Goal: Book appointment/travel/reservation

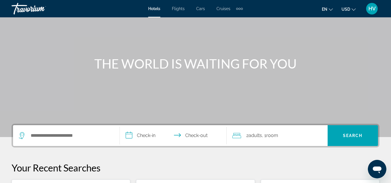
scroll to position [87, 0]
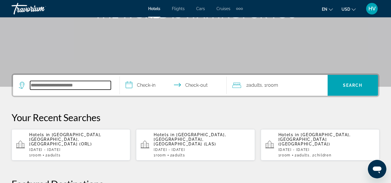
click at [48, 85] on input "Search hotel destination" at bounding box center [70, 85] width 81 height 9
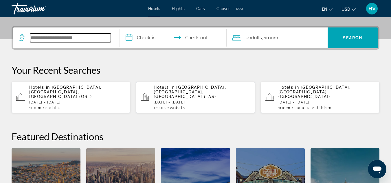
scroll to position [142, 0]
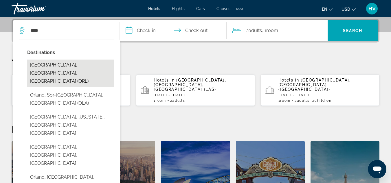
click at [67, 68] on button "Orlando, FL, United States (ORL)" at bounding box center [70, 73] width 87 height 27
type input "**********"
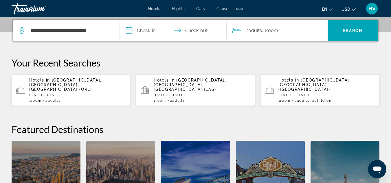
click at [146, 33] on input "**********" at bounding box center [174, 31] width 109 height 23
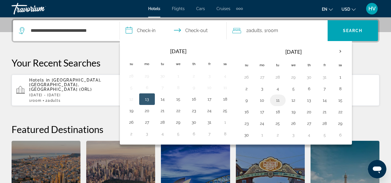
click at [279, 100] on button "11" at bounding box center [277, 100] width 9 height 8
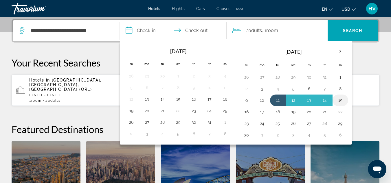
click at [341, 102] on button "15" at bounding box center [340, 100] width 9 height 8
type input "**********"
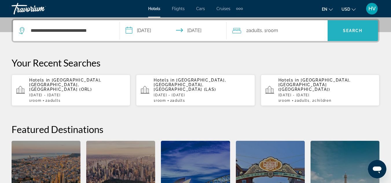
click at [353, 27] on span "Search" at bounding box center [353, 31] width 50 height 14
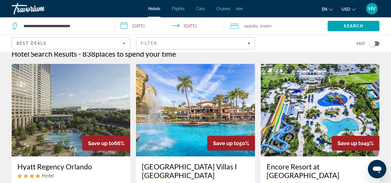
scroll to position [29, 0]
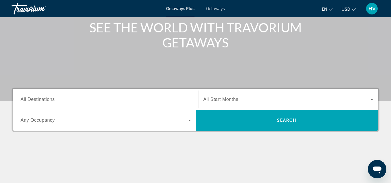
scroll to position [87, 0]
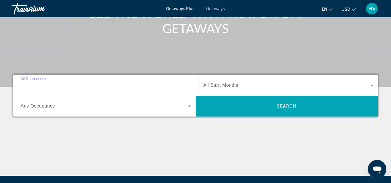
click at [115, 88] on input "Destination All Destinations" at bounding box center [106, 85] width 171 height 7
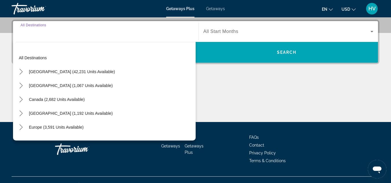
scroll to position [142, 0]
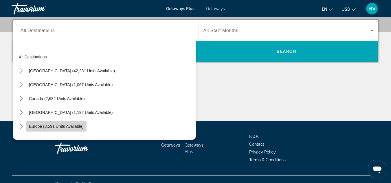
click at [52, 125] on span "Europe (3,591 units available)" at bounding box center [56, 126] width 55 height 5
type input "**********"
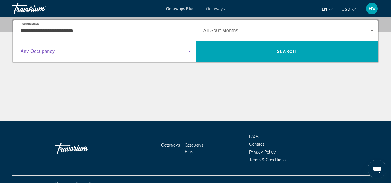
click at [187, 52] on icon "Search widget" at bounding box center [189, 51] width 7 height 7
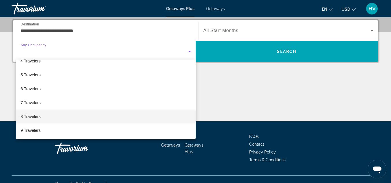
scroll to position [35, 0]
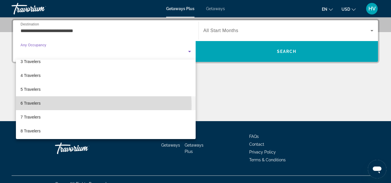
click at [65, 105] on mat-option "6 Travelers" at bounding box center [106, 103] width 180 height 14
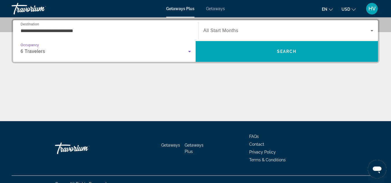
click at [257, 33] on span "Search widget" at bounding box center [287, 30] width 167 height 7
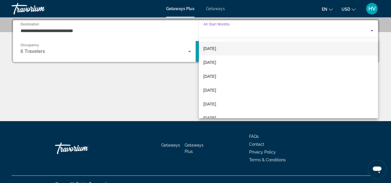
scroll to position [87, 0]
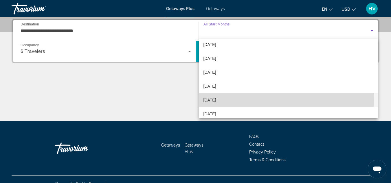
click at [223, 98] on mat-option "[DATE]" at bounding box center [289, 100] width 180 height 14
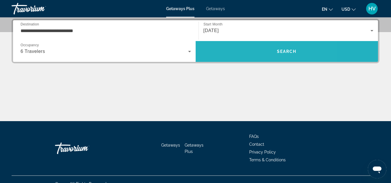
click at [247, 52] on span "Search" at bounding box center [287, 52] width 183 height 14
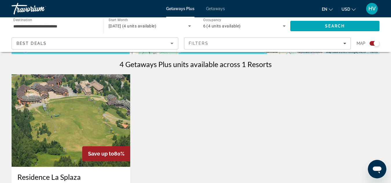
scroll to position [174, 0]
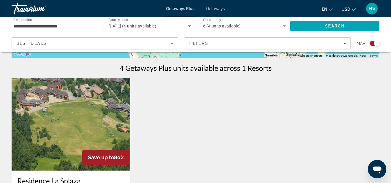
click at [171, 49] on div "Best Deals" at bounding box center [95, 46] width 157 height 16
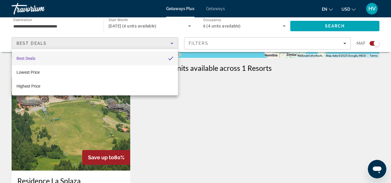
click at [62, 24] on div at bounding box center [195, 91] width 391 height 183
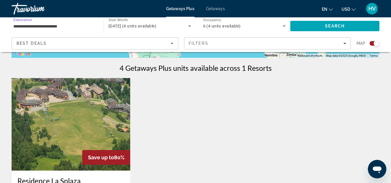
click at [58, 23] on input "**********" at bounding box center [54, 26] width 83 height 7
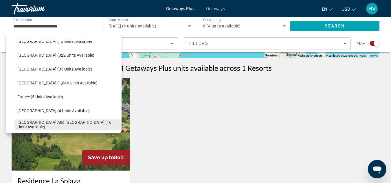
scroll to position [92, 0]
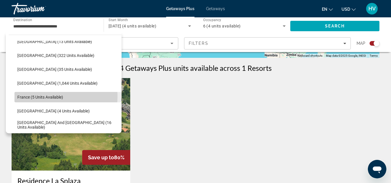
click at [40, 97] on span "France (5 units available)" at bounding box center [40, 97] width 46 height 5
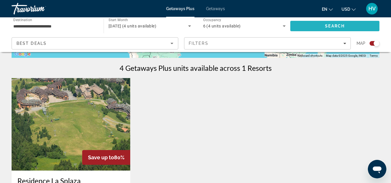
click at [334, 26] on span "Search" at bounding box center [335, 26] width 20 height 5
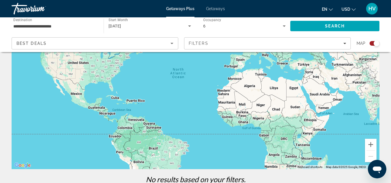
scroll to position [51, 0]
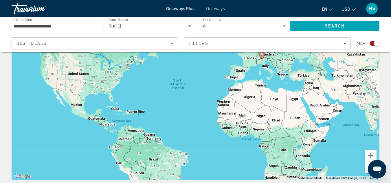
click at [42, 27] on input "**********" at bounding box center [54, 26] width 83 height 7
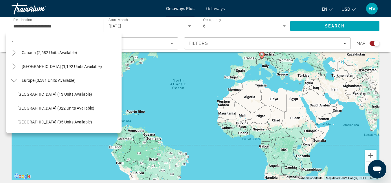
scroll to position [0, 0]
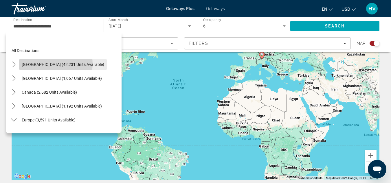
click at [52, 63] on span "[GEOGRAPHIC_DATA] (42,231 units available)" at bounding box center [63, 64] width 83 height 5
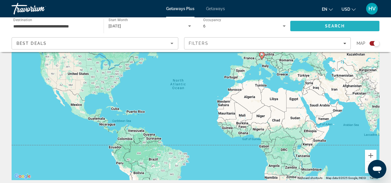
click at [315, 25] on span "Search" at bounding box center [334, 26] width 89 height 14
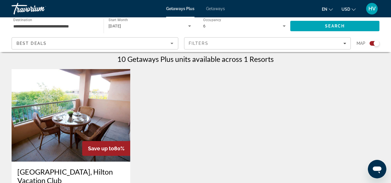
scroll to position [174, 0]
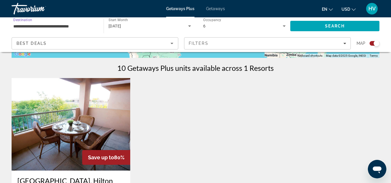
click at [53, 28] on input "**********" at bounding box center [54, 26] width 83 height 7
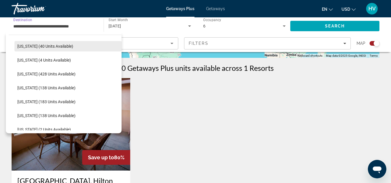
scroll to position [116, 0]
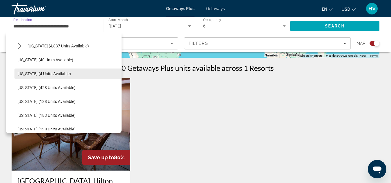
click at [48, 74] on span "[US_STATE] (4 units available)" at bounding box center [44, 74] width 54 height 5
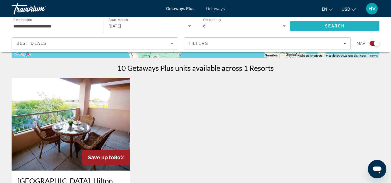
click at [308, 28] on span "Search" at bounding box center [334, 26] width 89 height 14
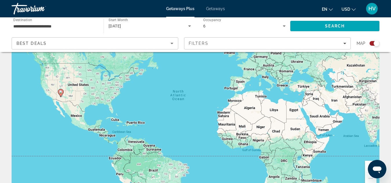
scroll to position [22, 0]
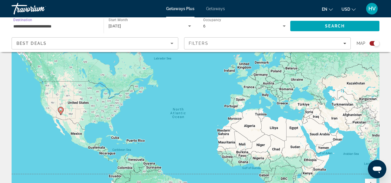
click at [55, 26] on input "**********" at bounding box center [54, 26] width 83 height 7
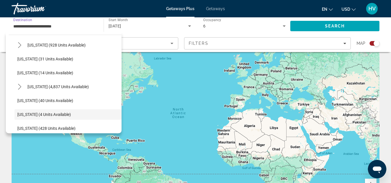
scroll to position [46, 0]
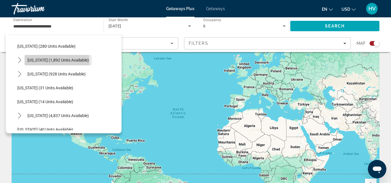
click at [31, 62] on span "[US_STATE] (1,892 units available)" at bounding box center [58, 60] width 61 height 5
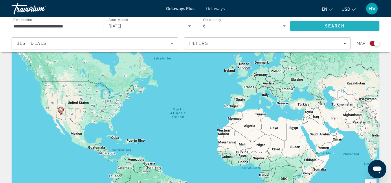
click at [316, 21] on span "Search" at bounding box center [334, 26] width 89 height 14
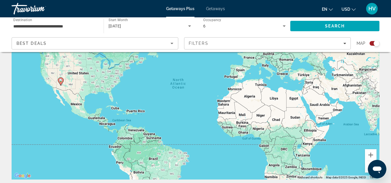
scroll to position [51, 0]
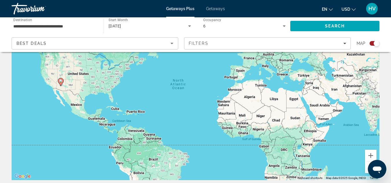
click at [283, 29] on icon "Search widget" at bounding box center [284, 26] width 7 height 7
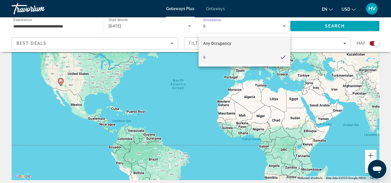
click at [228, 43] on span "Any Occupancy" at bounding box center [217, 43] width 28 height 5
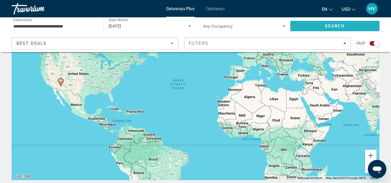
click at [330, 25] on span "Search" at bounding box center [335, 26] width 20 height 5
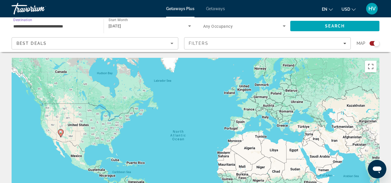
click at [64, 27] on input "**********" at bounding box center [54, 26] width 83 height 7
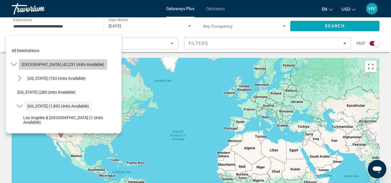
click at [64, 65] on span "[GEOGRAPHIC_DATA] (42,231 units available)" at bounding box center [63, 64] width 83 height 5
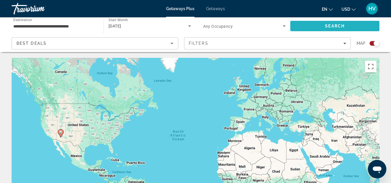
click at [314, 25] on span "Search" at bounding box center [334, 26] width 89 height 14
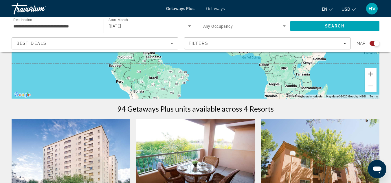
scroll to position [116, 0]
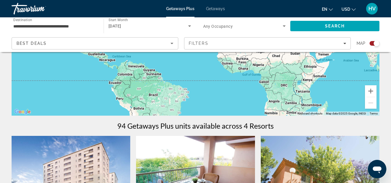
click at [67, 25] on input "**********" at bounding box center [54, 26] width 83 height 7
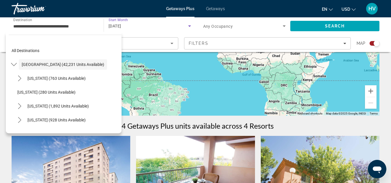
click at [189, 25] on icon "Search widget" at bounding box center [189, 26] width 7 height 7
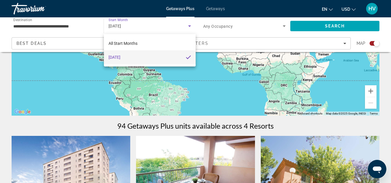
click at [72, 25] on div at bounding box center [195, 91] width 391 height 183
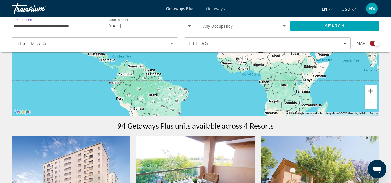
click at [67, 25] on input "**********" at bounding box center [54, 26] width 83 height 7
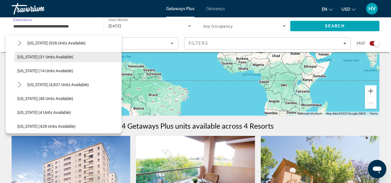
scroll to position [87, 0]
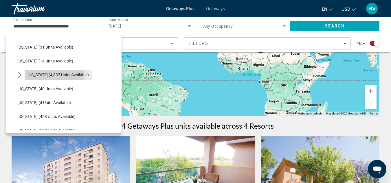
click at [50, 75] on span "[US_STATE] (4,837 units available)" at bounding box center [58, 75] width 61 height 5
type input "**********"
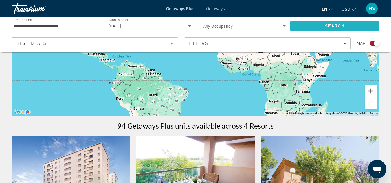
click at [317, 27] on span "Search" at bounding box center [334, 26] width 89 height 14
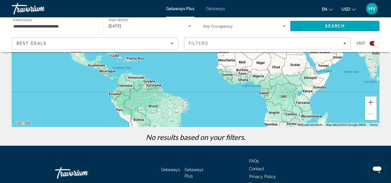
scroll to position [51, 0]
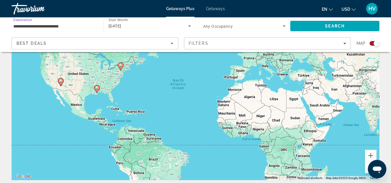
click at [54, 28] on input "**********" at bounding box center [54, 26] width 83 height 7
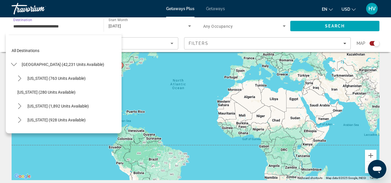
scroll to position [76, 0]
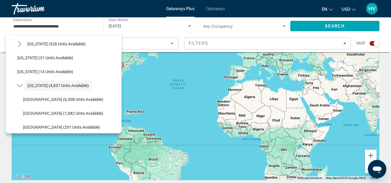
click at [189, 26] on icon "Search widget" at bounding box center [189, 25] width 3 height 1
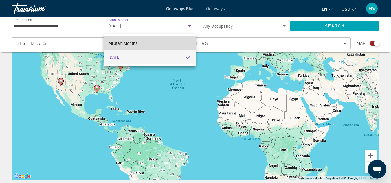
click at [144, 40] on mat-option "All Start Months" at bounding box center [150, 43] width 92 height 14
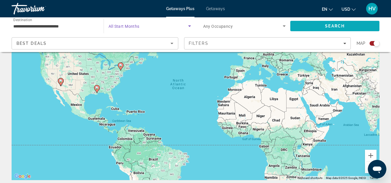
click at [308, 21] on span "Search" at bounding box center [334, 26] width 89 height 14
